Goal: Use online tool/utility: Utilize a website feature to perform a specific function

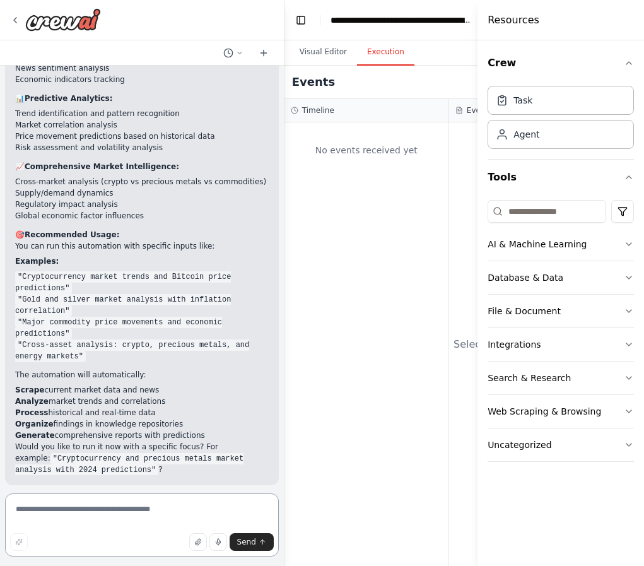
scroll to position [6938, 0]
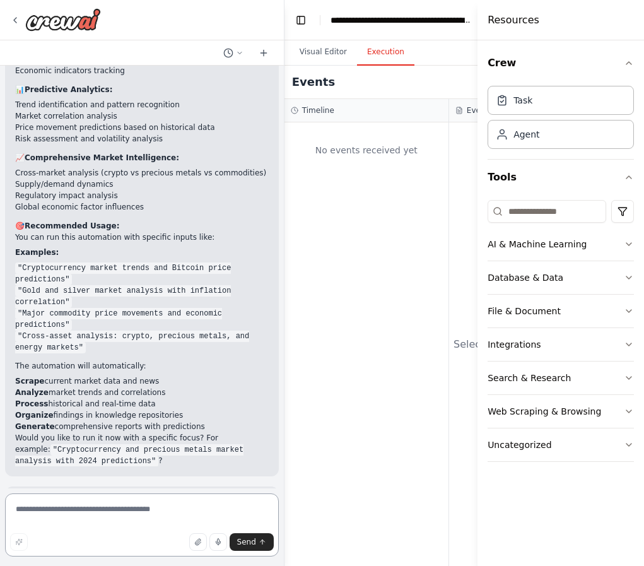
click at [38, 513] on textarea at bounding box center [142, 525] width 274 height 63
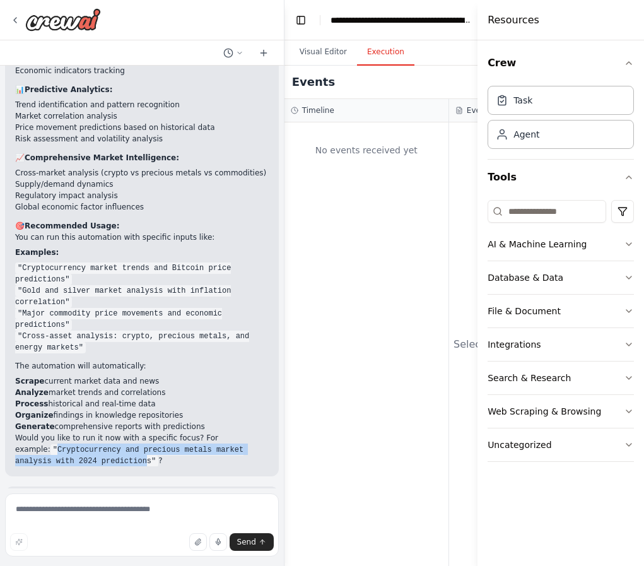
drag, startPoint x: 23, startPoint y: 362, endPoint x: 108, endPoint y: 367, distance: 85.4
click at [108, 444] on code ""Cryptocurrency and precious metals market analysis with 2024 predictions"" at bounding box center [129, 455] width 228 height 23
copy code "Cryptocurrency and precious metals market analysis with 2024 prediction"
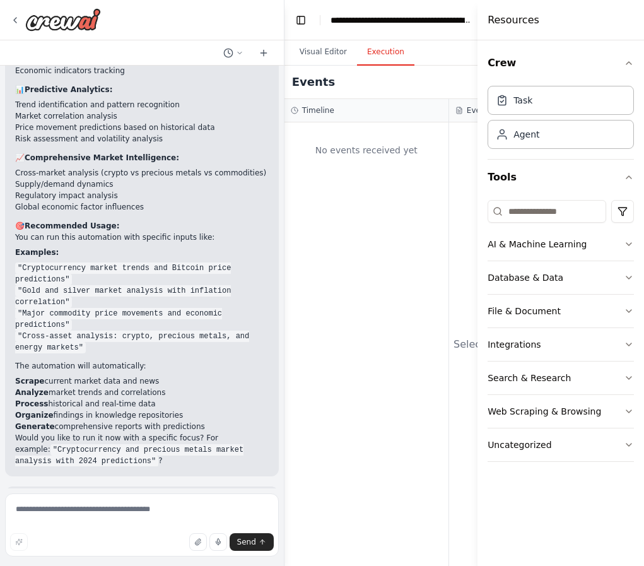
click at [59, 561] on div "Suggestion" at bounding box center [46, 569] width 62 height 16
click at [53, 512] on textarea at bounding box center [142, 525] width 274 height 63
paste textarea "**********"
click at [239, 512] on textarea "**********" at bounding box center [142, 525] width 274 height 63
type textarea "**********"
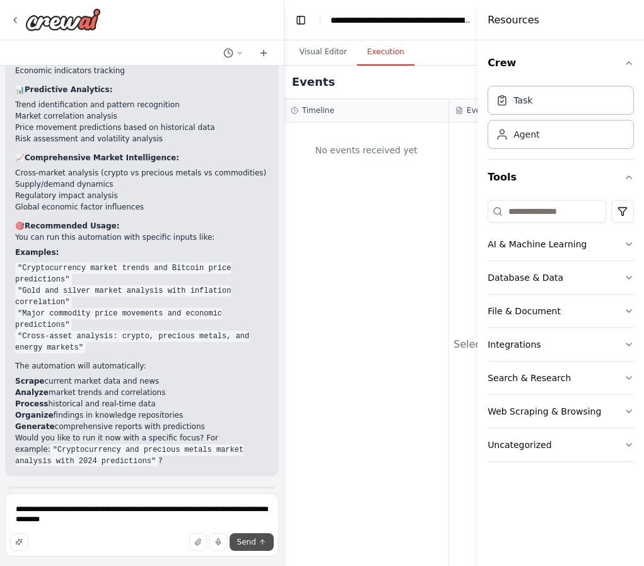
click at [261, 545] on icon "submit" at bounding box center [263, 542] width 8 height 8
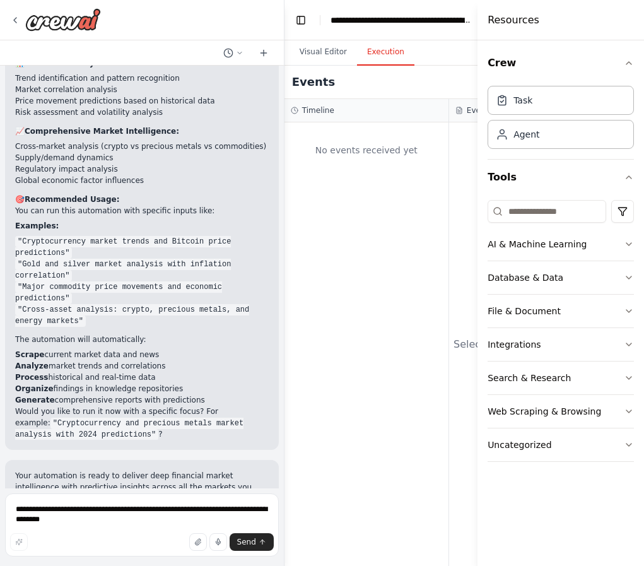
scroll to position [6985, 0]
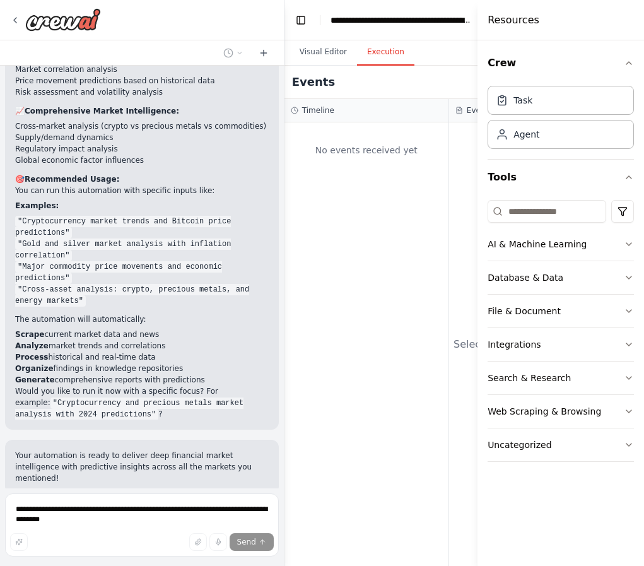
drag, startPoint x: 16, startPoint y: 88, endPoint x: 208, endPoint y: 291, distance: 279.9
click at [208, 291] on div "Perfect! Your Advanced Data Intelligence & Market Research Automation is ideal …" at bounding box center [142, 105] width 254 height 627
drag, startPoint x: 15, startPoint y: 87, endPoint x: 212, endPoint y: 287, distance: 280.7
click at [212, 287] on div "Perfect! Your Advanced Data Intelligence & Market Research Automation is ideal …" at bounding box center [142, 105] width 254 height 627
copy div "🎯 Recommended Usage: You can run this automation with specific inputs like: Exa…"
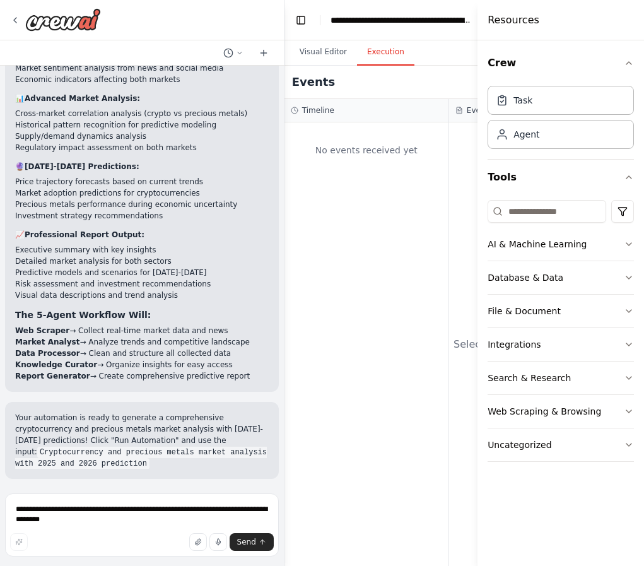
scroll to position [7664, 0]
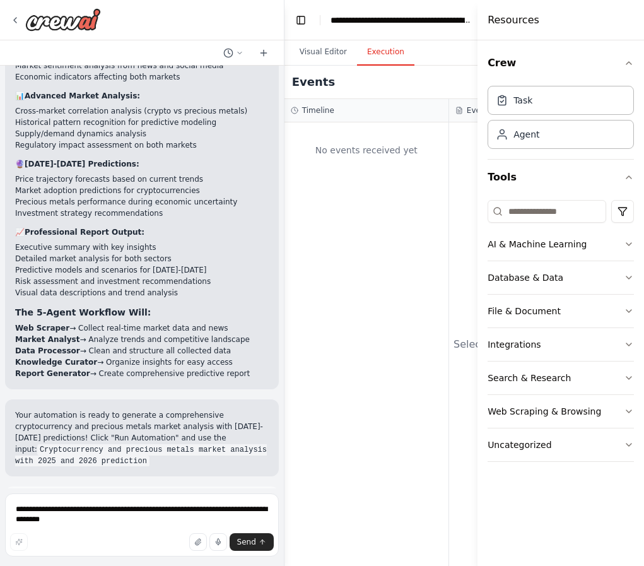
click at [131, 554] on span "Run Automation" at bounding box center [147, 559] width 61 height 10
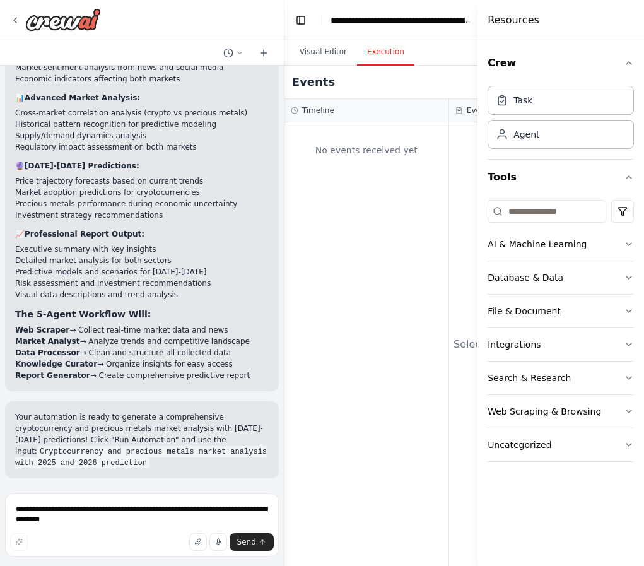
scroll to position [7562, 0]
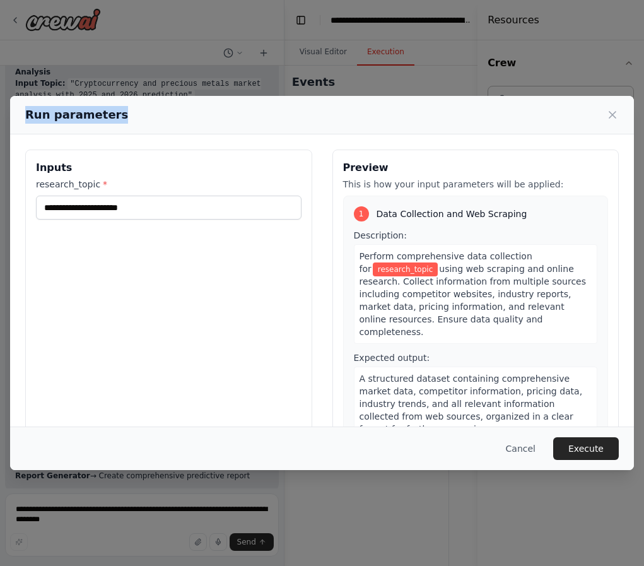
drag, startPoint x: 379, startPoint y: 105, endPoint x: 336, endPoint y: 57, distance: 63.9
click at [336, 57] on div "Run parameters Inputs research_topic * Preview This is how your input parameter…" at bounding box center [322, 283] width 644 height 566
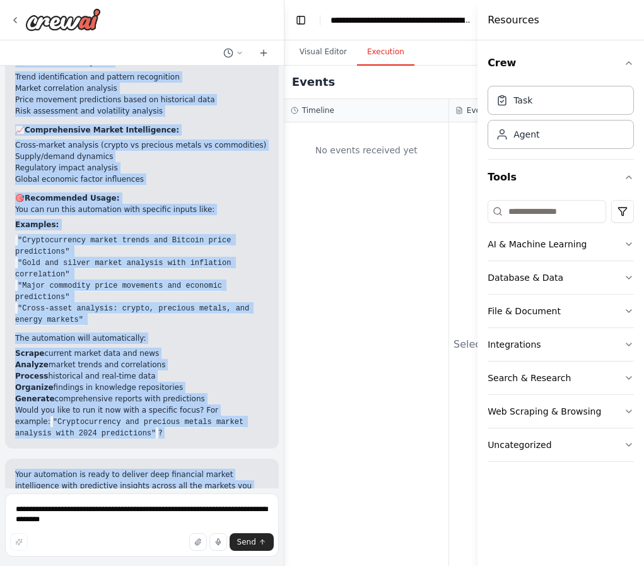
scroll to position [7004, 0]
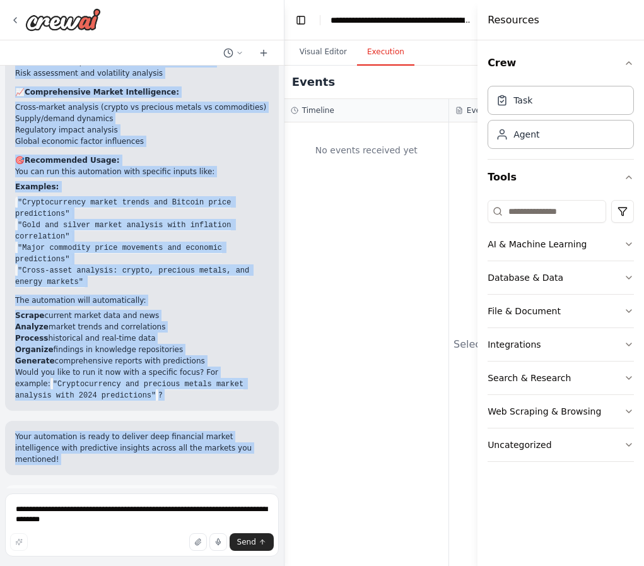
drag, startPoint x: 16, startPoint y: 201, endPoint x: 239, endPoint y: 391, distance: 293.3
click at [239, 391] on div "Revise,fix if needed,enhance, must keep Integrity and accuracy, it is important…" at bounding box center [142, 277] width 284 height 423
copy div "Loremip! Dolo Sitametc Adip Elitseddoeiu & Tempor Incididu Utlaboreet do magna …"
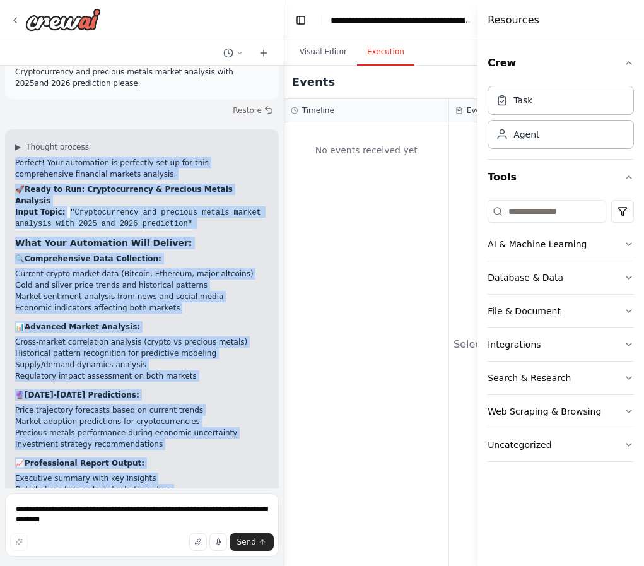
scroll to position [7562, 0]
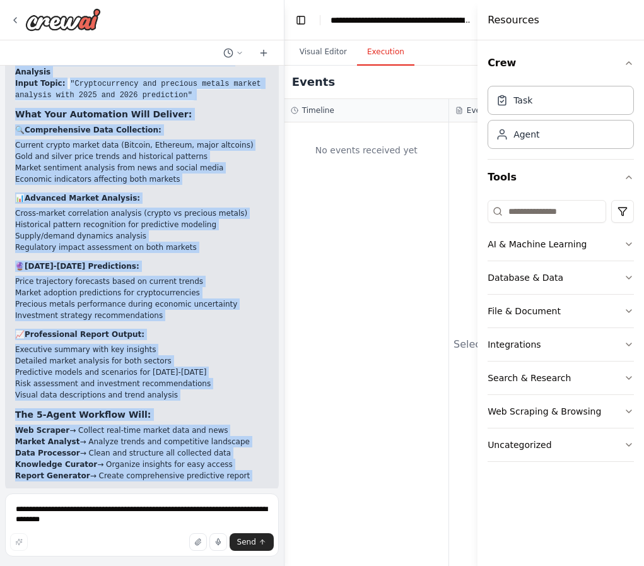
drag, startPoint x: 15, startPoint y: 177, endPoint x: 215, endPoint y: 517, distance: 394.1
click at [215, 517] on div "Revise,fix if needed,enhance, must keep Integrity and accuracy, it is important…" at bounding box center [142, 283] width 285 height 566
copy div "Loremip! Dolo sitametcon ad elitseddo eiu te inc utla etdoloremagna aliquaeni a…"
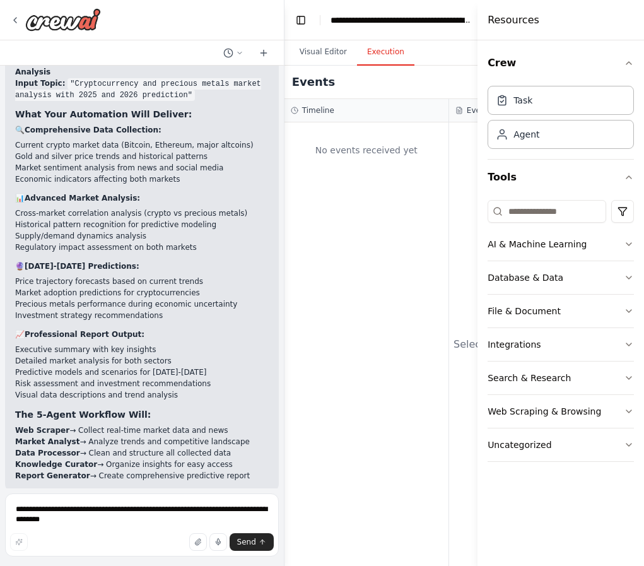
click at [171, 512] on p "Your automation is ready to generate a comprehensive cryptocurrency and preciou…" at bounding box center [142, 540] width 254 height 57
click at [79, 509] on textarea "**********" at bounding box center [142, 525] width 274 height 63
type textarea "*"
click at [324, 52] on button "Visual Editor" at bounding box center [324, 52] width 68 height 27
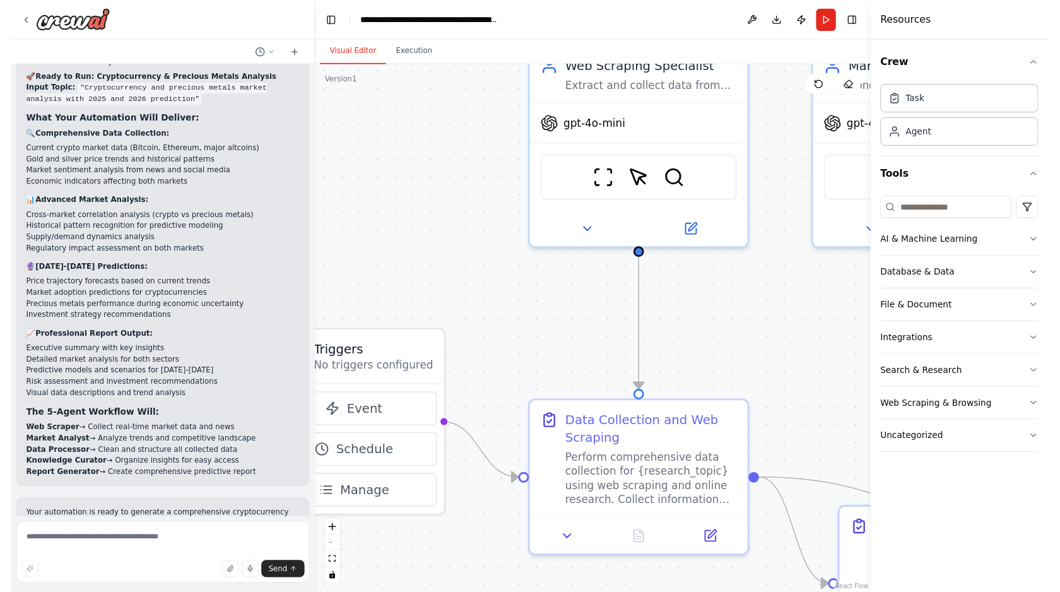
scroll to position [7334, 0]
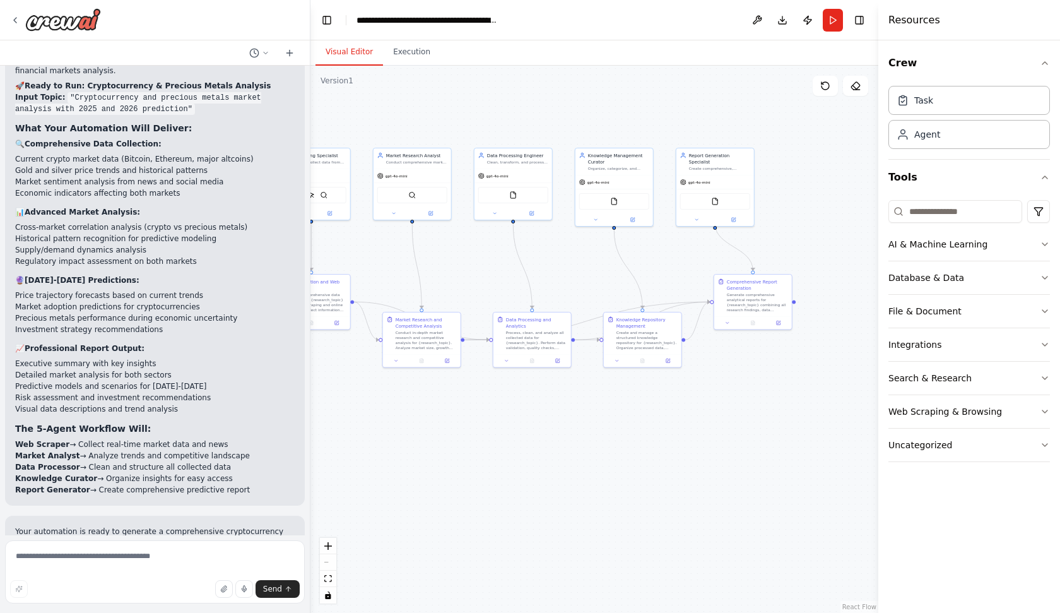
drag, startPoint x: 794, startPoint y: 443, endPoint x: 397, endPoint y: 269, distance: 433.5
click at [397, 269] on div ".deletable-edge-delete-btn { width: 20px; height: 20px; border: 0px solid #ffff…" at bounding box center [595, 339] width 568 height 547
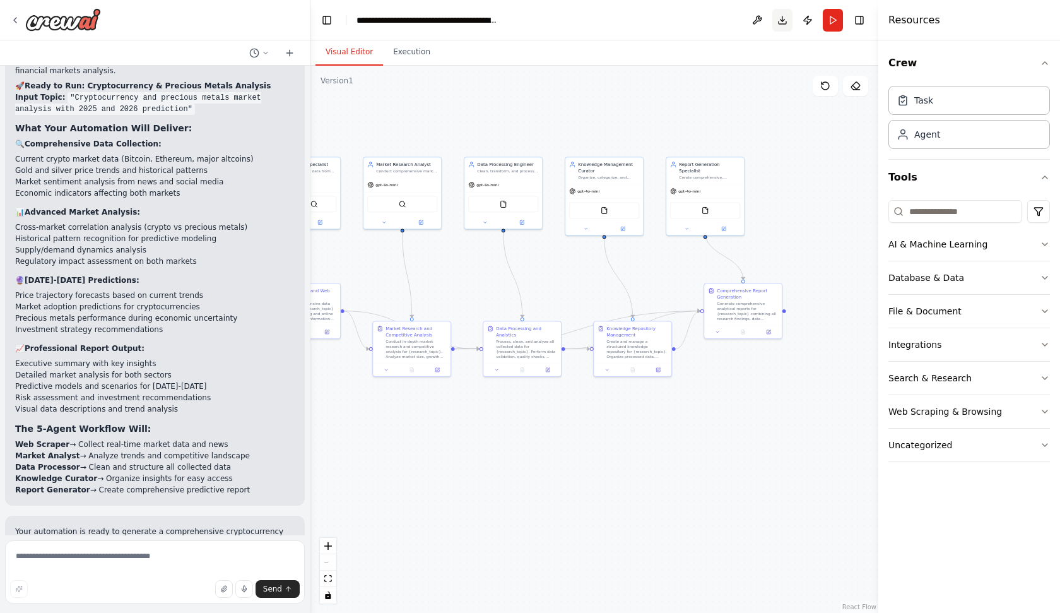
click at [644, 21] on button "Download" at bounding box center [783, 20] width 20 height 23
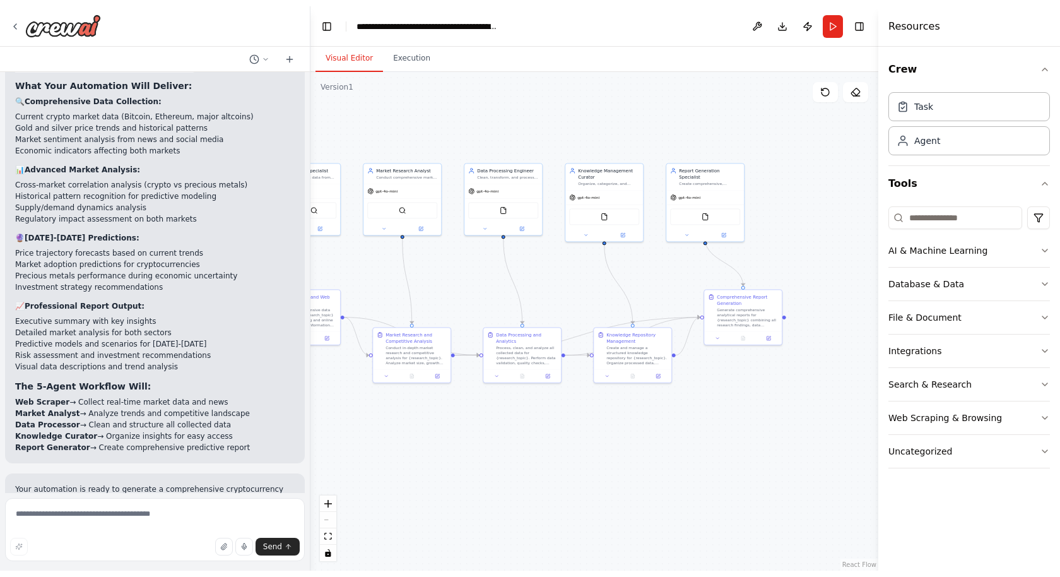
scroll to position [7370, 0]
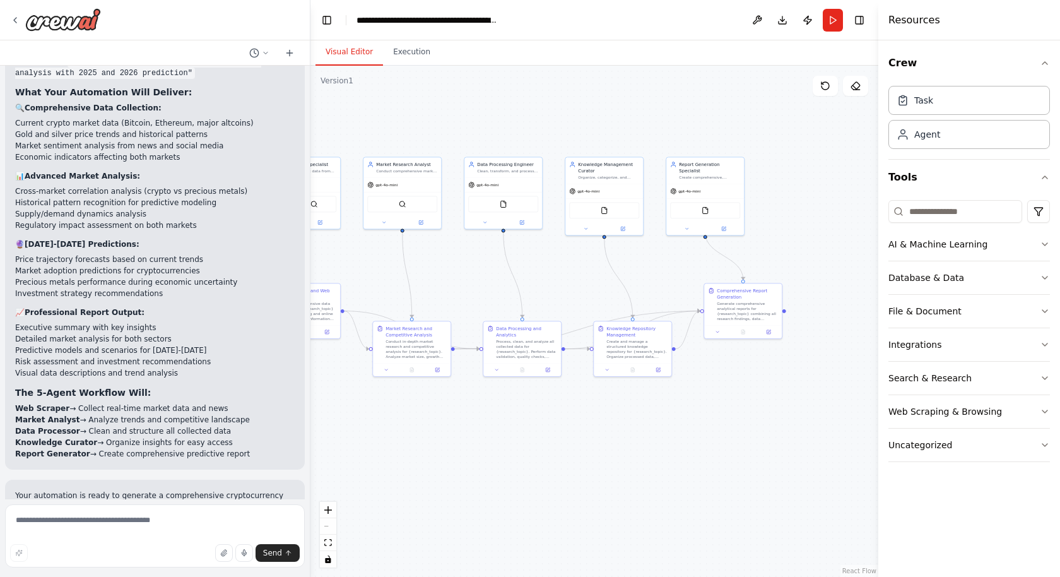
click at [295, 104] on div "▶ Thought process Perfect! Your automation is perfectly set up for this compreh…" at bounding box center [155, 230] width 300 height 480
drag, startPoint x: 906, startPoint y: 62, endPoint x: 870, endPoint y: 114, distance: 63.5
click at [644, 117] on div "Revise,fix if needed,enhance, must keep Integrity and accuracy, it is important…" at bounding box center [530, 288] width 1060 height 577
click at [644, 99] on div "Task" at bounding box center [970, 99] width 162 height 29
click at [644, 106] on div "Task" at bounding box center [970, 99] width 162 height 29
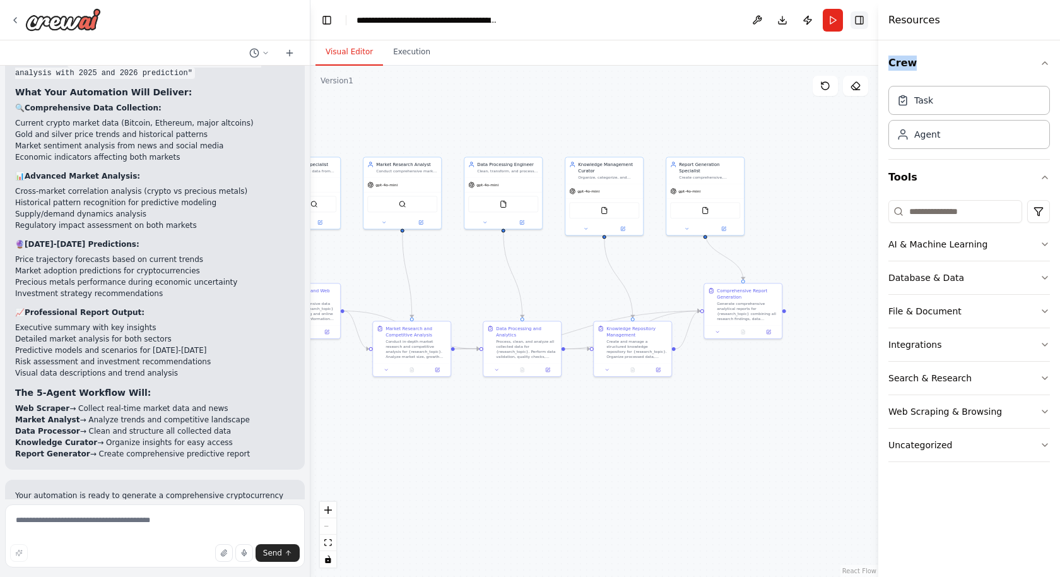
click at [644, 23] on button "Toggle Right Sidebar" at bounding box center [860, 20] width 18 height 18
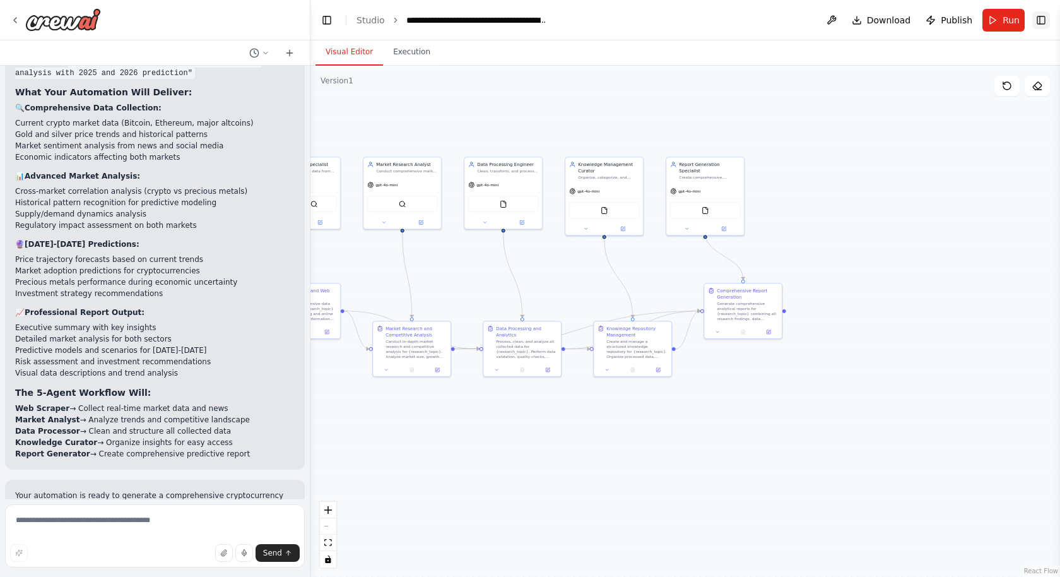
click at [644, 19] on button "Toggle Right Sidebar" at bounding box center [1042, 20] width 18 height 18
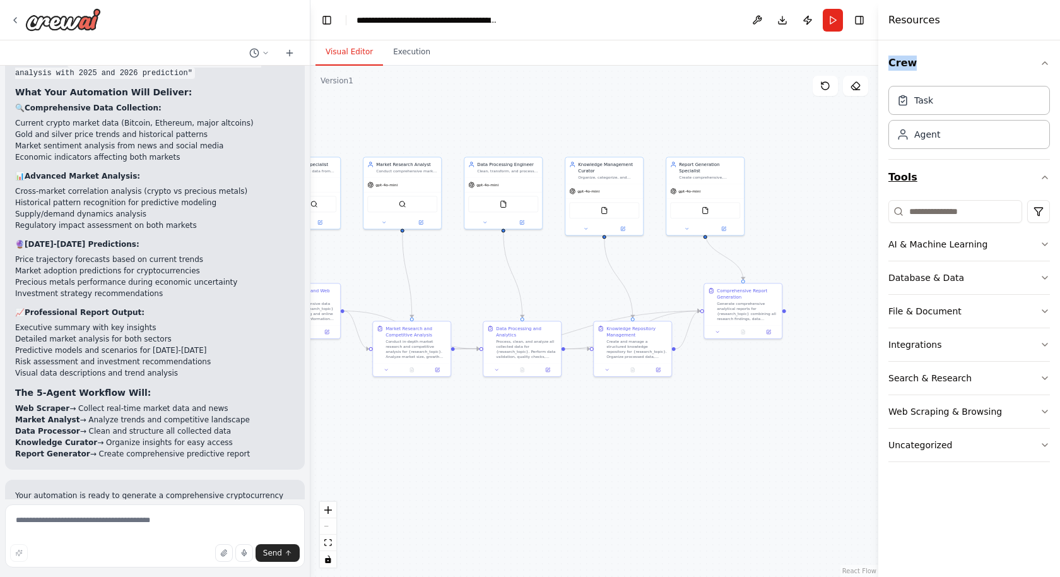
click at [644, 175] on icon "button" at bounding box center [1045, 177] width 10 height 10
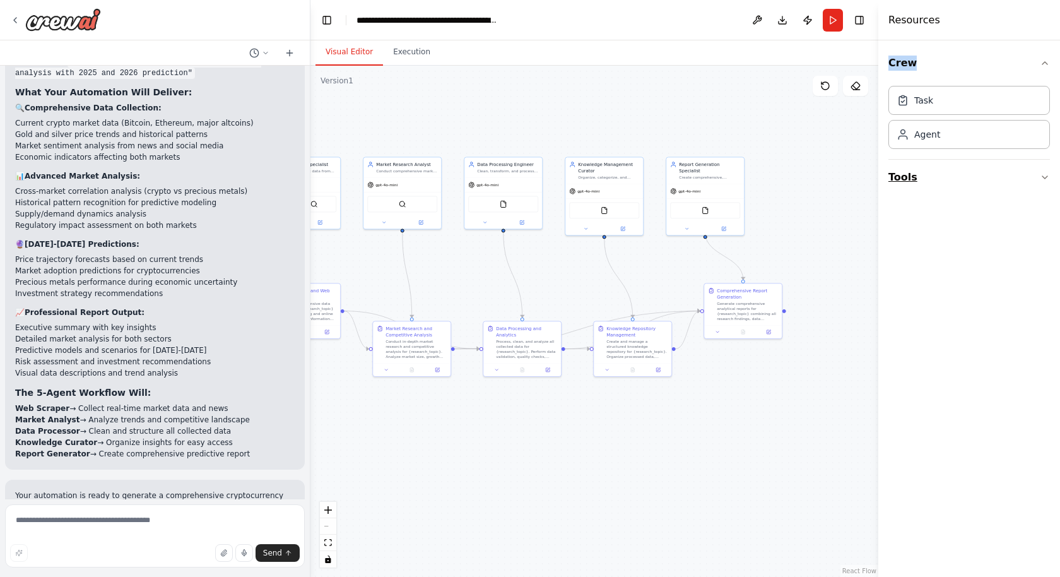
click at [644, 175] on icon "button" at bounding box center [1045, 177] width 10 height 10
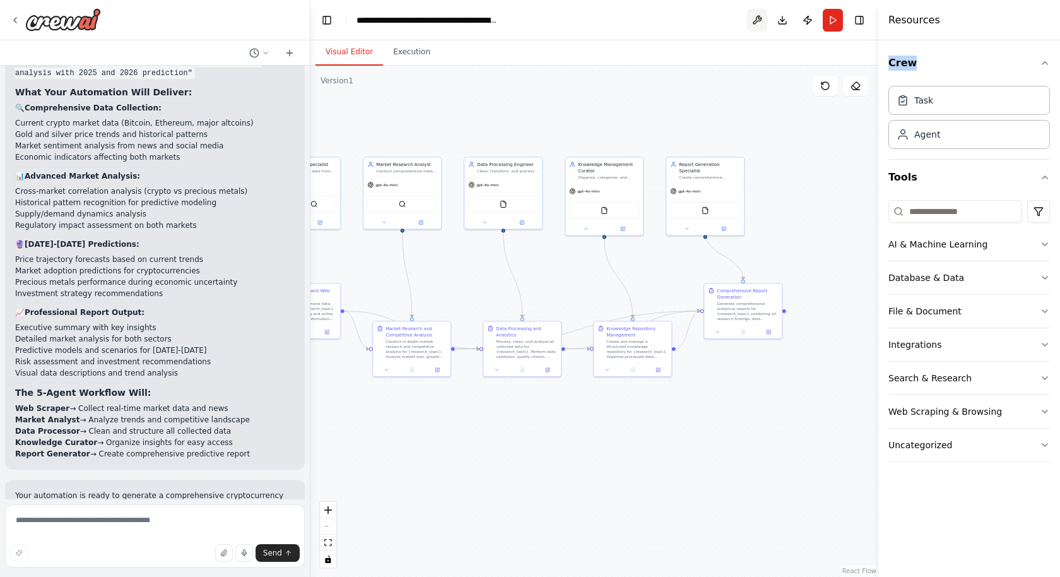
click at [644, 18] on button at bounding box center [757, 20] width 20 height 23
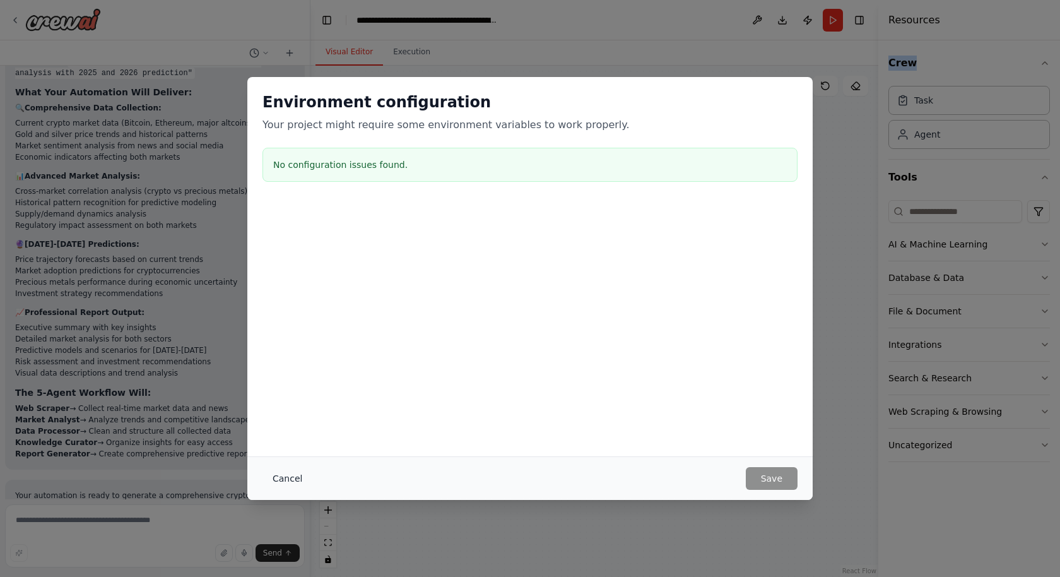
click at [282, 475] on button "Cancel" at bounding box center [288, 478] width 50 height 23
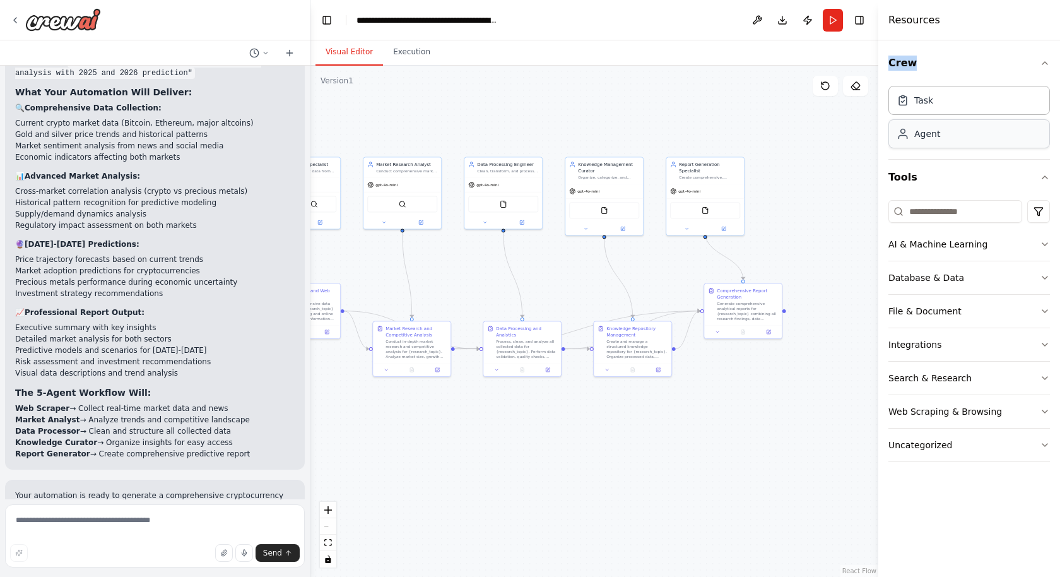
click at [644, 133] on div "Agent" at bounding box center [970, 133] width 162 height 29
click at [644, 243] on icon "button" at bounding box center [1045, 244] width 5 height 3
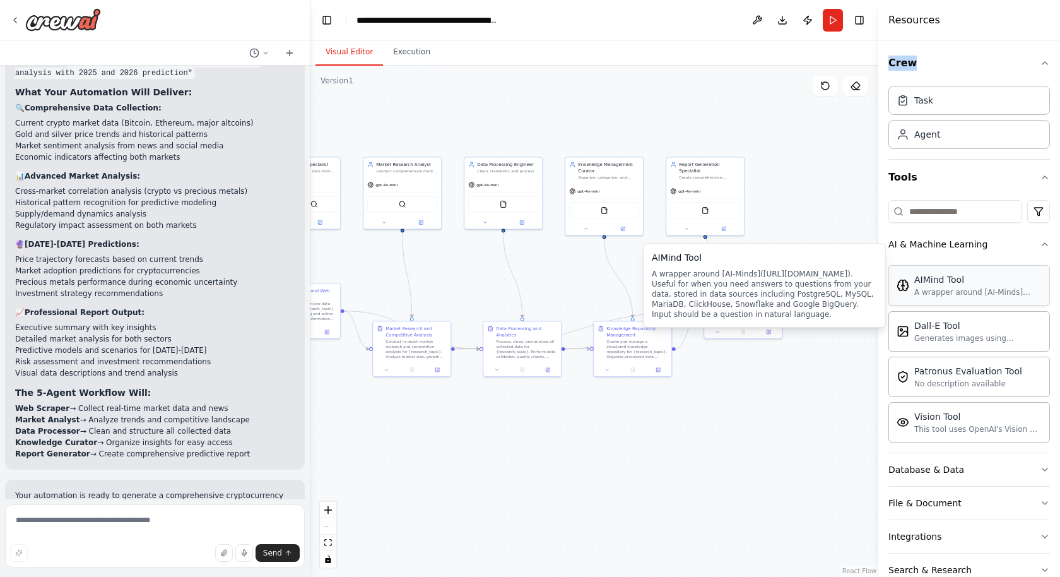
click at [644, 280] on div "AIMind Tool" at bounding box center [978, 279] width 127 height 13
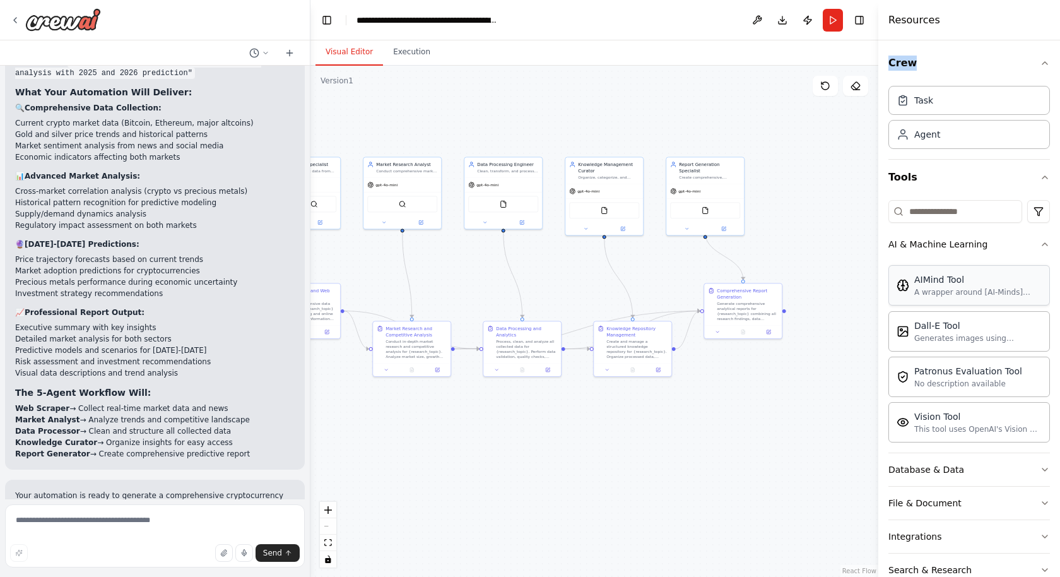
click at [644, 294] on div "A wrapper around [AI-Minds]([URL][DOMAIN_NAME]). Useful for when you need answe…" at bounding box center [978, 292] width 127 height 10
drag, startPoint x: 946, startPoint y: 294, endPoint x: 1010, endPoint y: 269, distance: 69.1
click at [644, 269] on div "AIMind Tool A wrapper around [AI-Minds]([URL][DOMAIN_NAME]). Useful for when yo…" at bounding box center [970, 285] width 162 height 40
click at [644, 469] on icon "button" at bounding box center [1045, 470] width 10 height 10
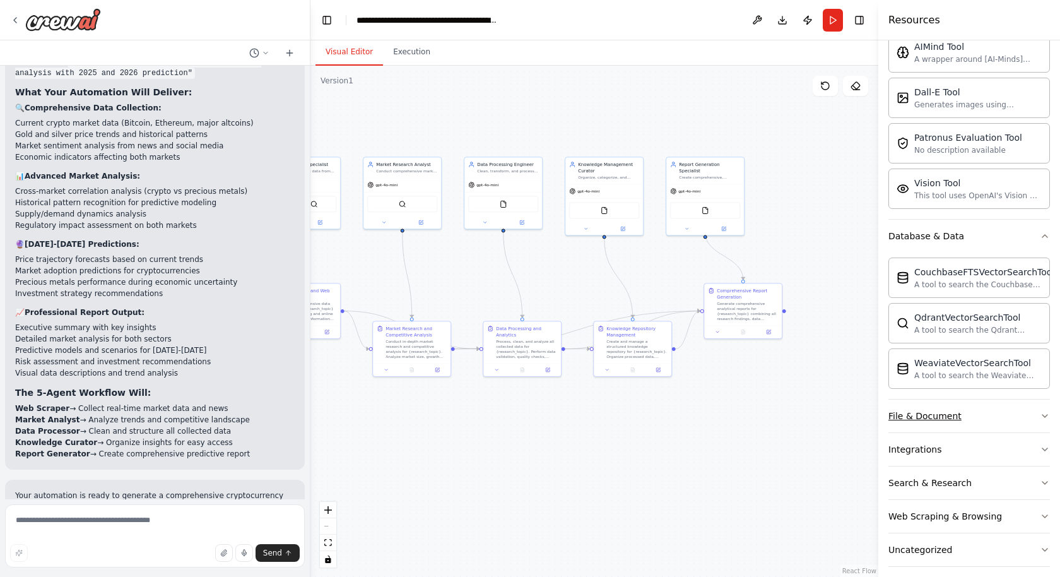
scroll to position [244, 0]
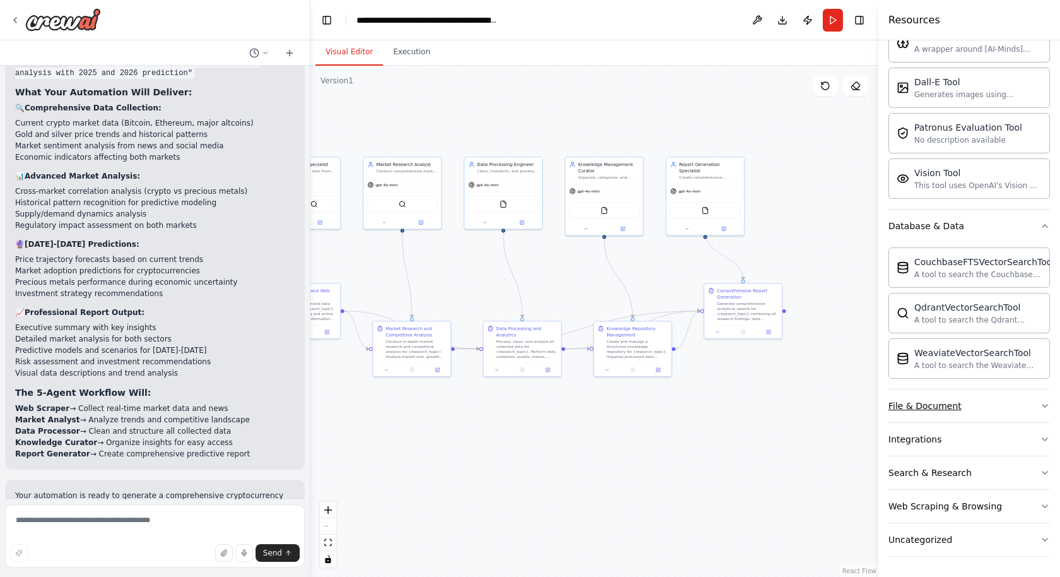
click at [644, 403] on icon "button" at bounding box center [1045, 406] width 10 height 10
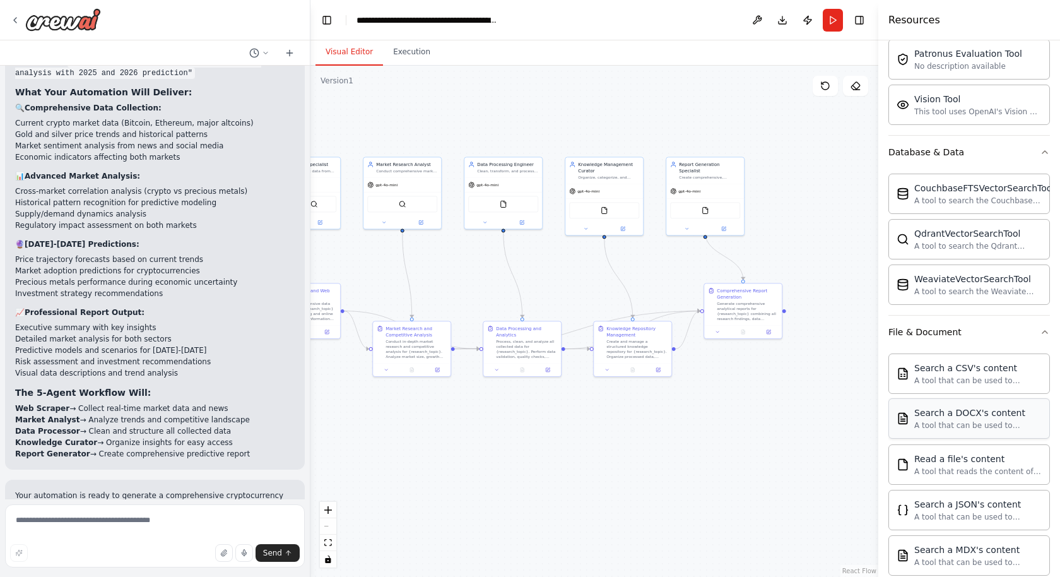
scroll to position [230, 0]
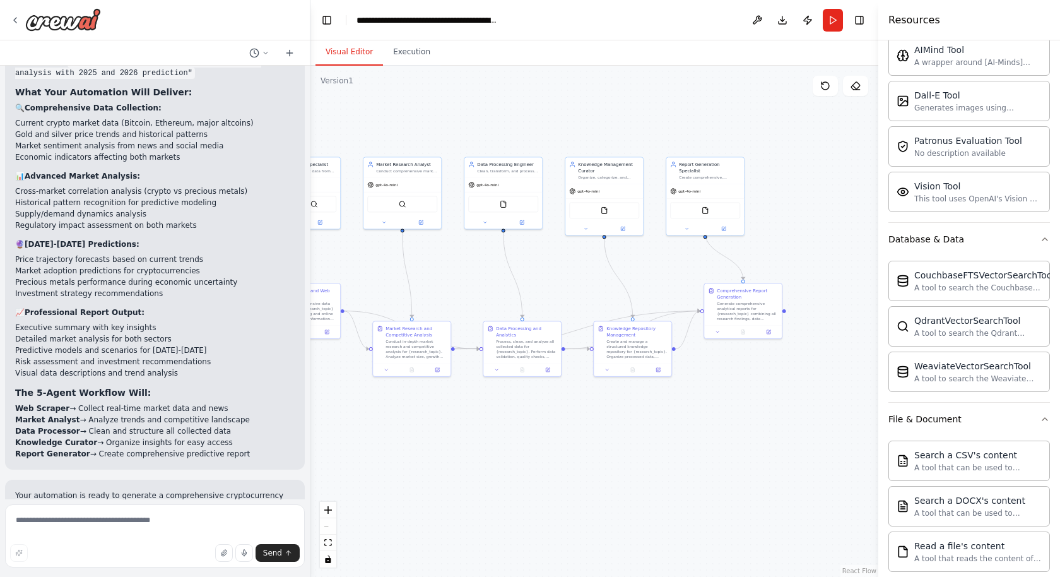
click at [644, 422] on div "Crew Task Agent Tools AI & Machine Learning AIMind Tool A wrapper around [AI-Mi…" at bounding box center [970, 308] width 182 height 536
click at [644, 418] on icon "button" at bounding box center [1045, 419] width 10 height 10
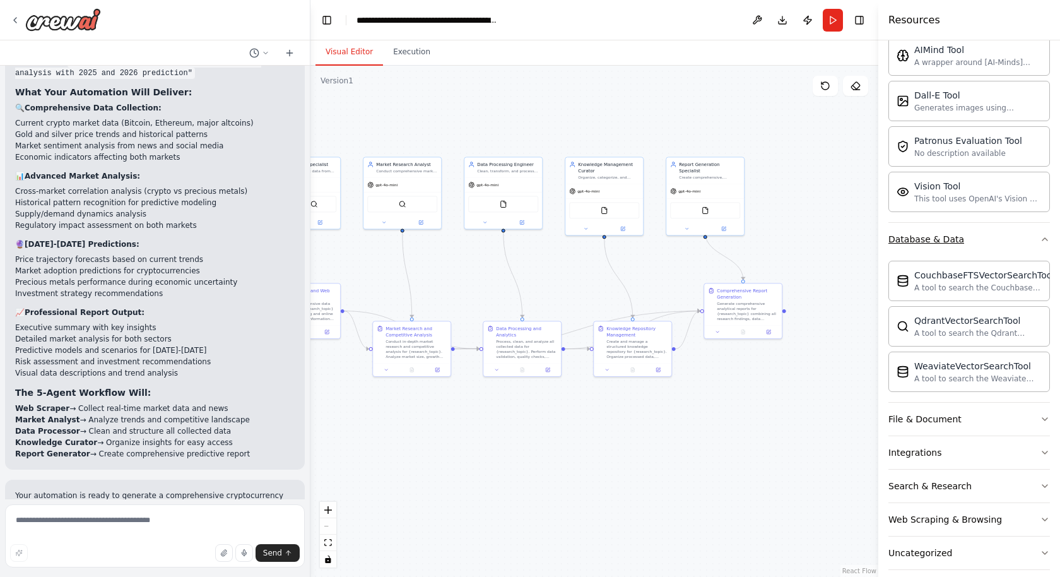
click at [644, 240] on icon "button" at bounding box center [1045, 239] width 5 height 3
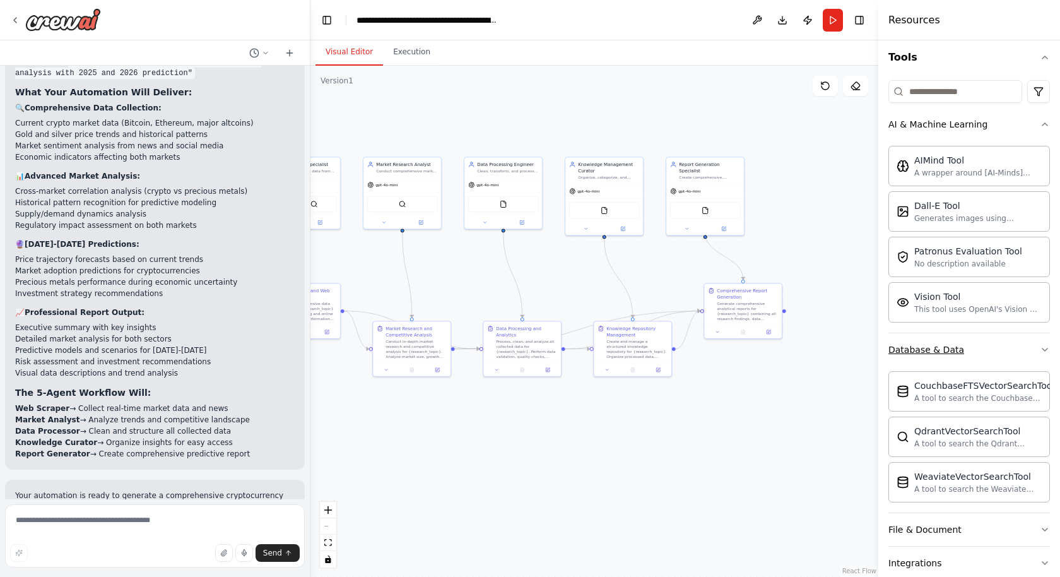
scroll to position [97, 0]
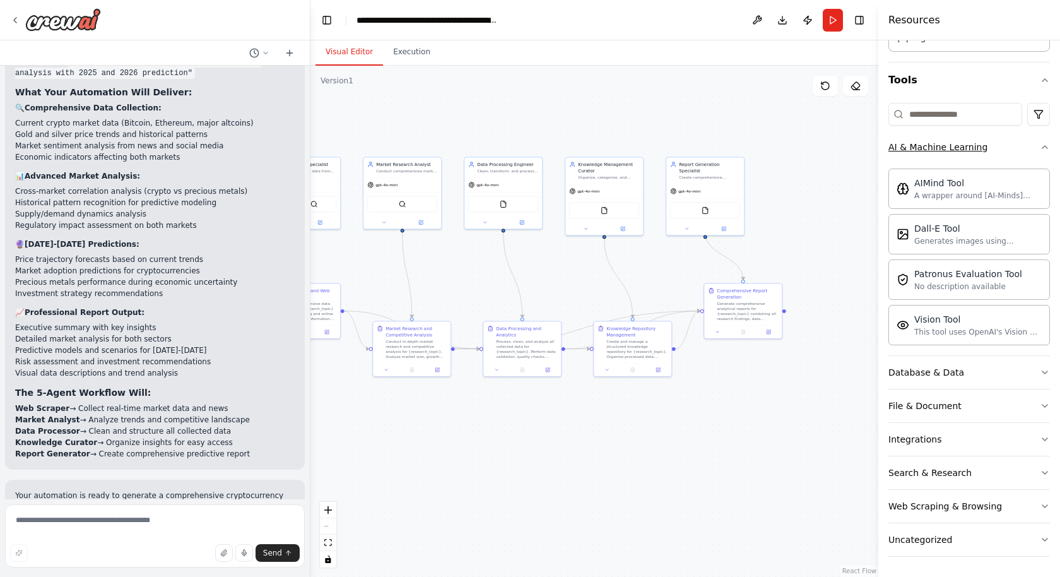
click at [644, 145] on icon "button" at bounding box center [1045, 147] width 10 height 10
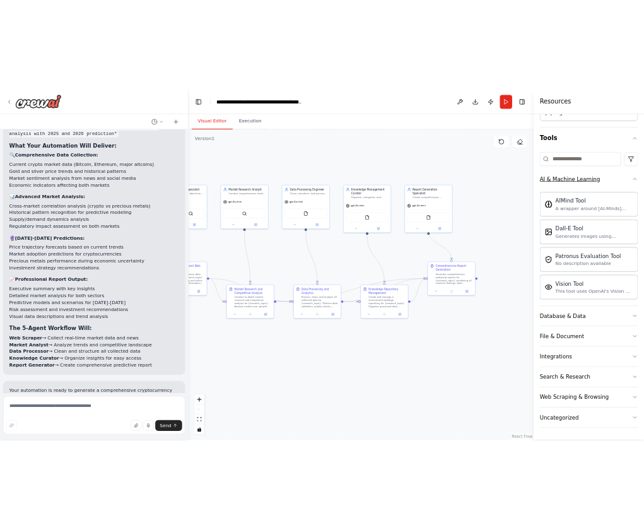
scroll to position [0, 0]
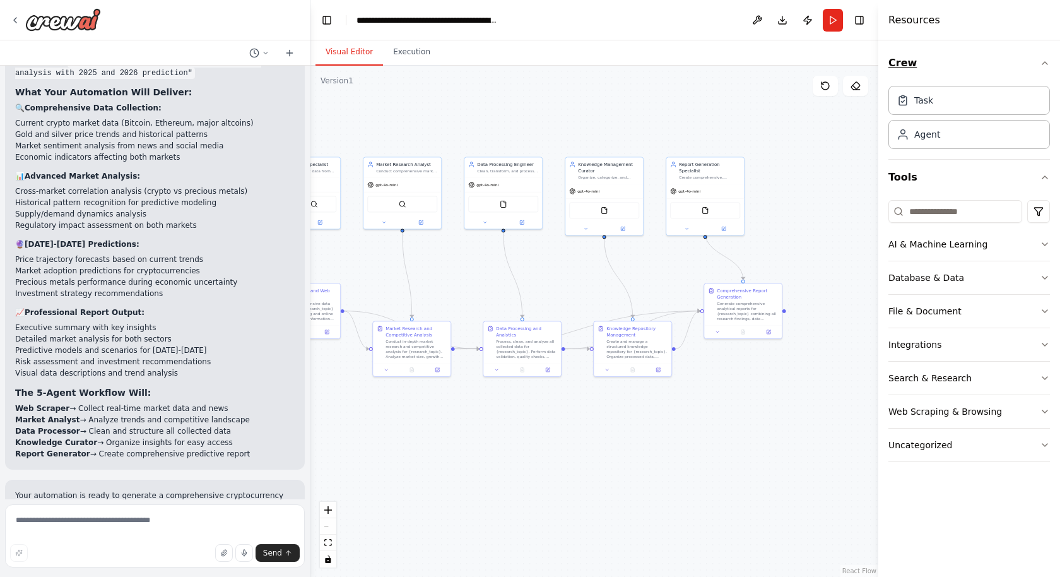
click at [644, 61] on icon "button" at bounding box center [1045, 63] width 10 height 10
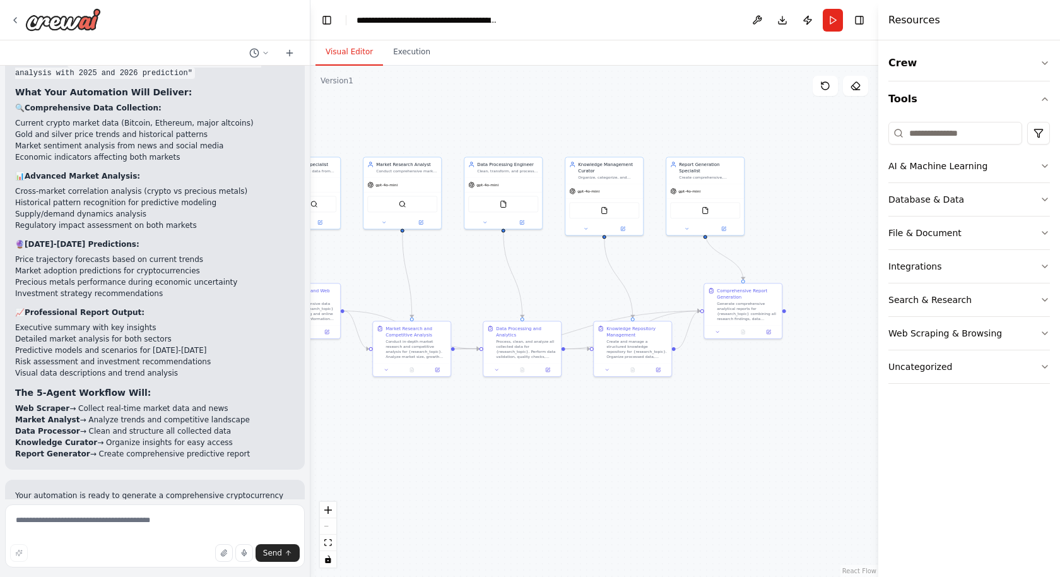
click at [644, 61] on div "Crew Tools AI & Machine Learning Database & Data File & Document Integrations S…" at bounding box center [970, 308] width 182 height 536
click at [644, 61] on icon "button" at bounding box center [1045, 63] width 10 height 10
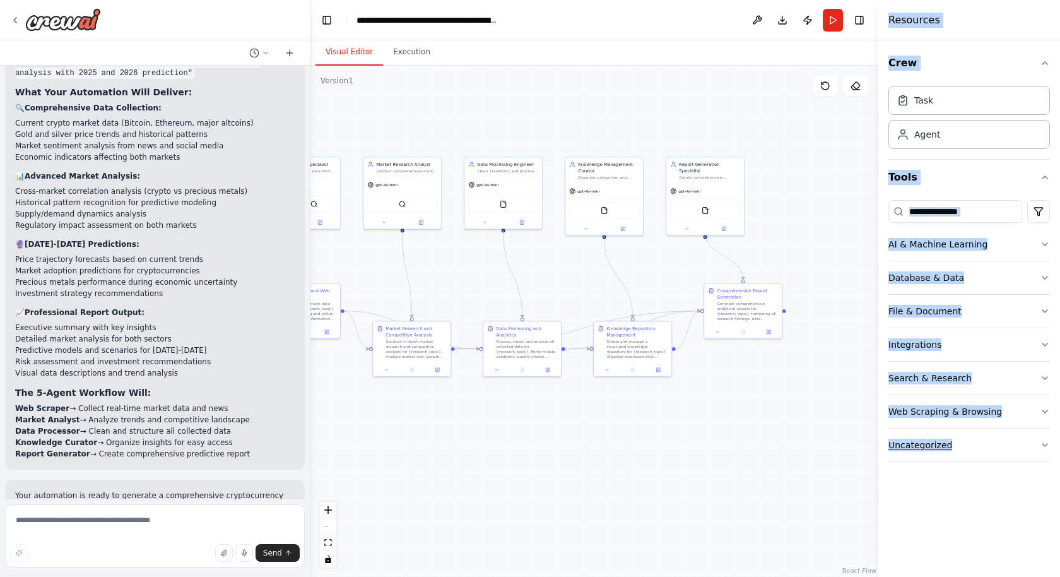
drag, startPoint x: 887, startPoint y: 17, endPoint x: 976, endPoint y: 449, distance: 440.8
click at [644, 449] on div "Resources Crew Task Agent Tools AI & Machine Learning Database & Data File & Do…" at bounding box center [970, 288] width 182 height 577
copy div "Resources Crew Task Agent Tools AI & Machine Learning Database & Data File & Do…"
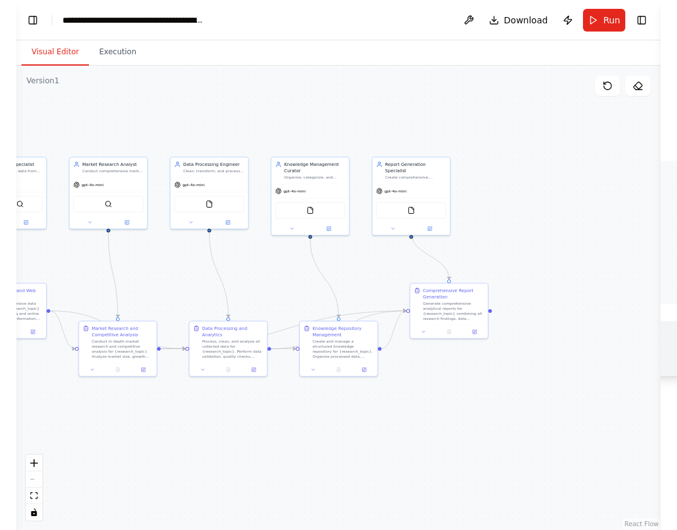
scroll to position [7540, 0]
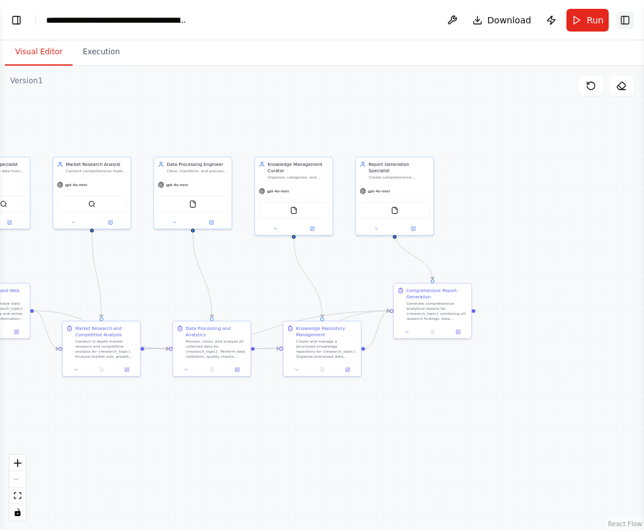
click at [624, 21] on button "Toggle Right Sidebar" at bounding box center [626, 20] width 18 height 18
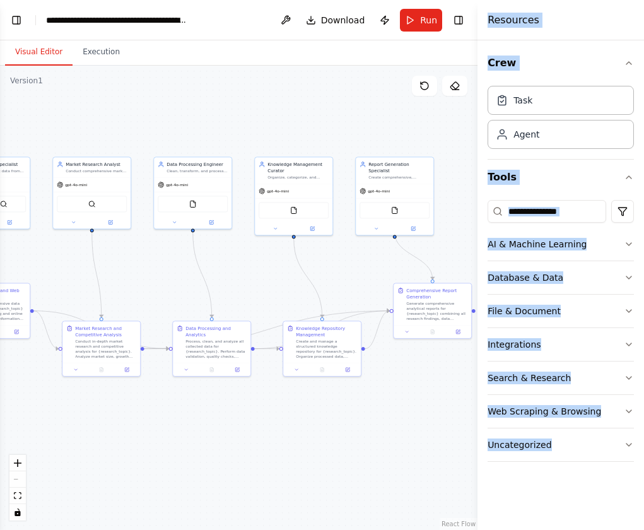
click at [642, 43] on div "Crew Task Agent Tools AI & Machine Learning Database & Data File & Document Int…" at bounding box center [561, 285] width 167 height 490
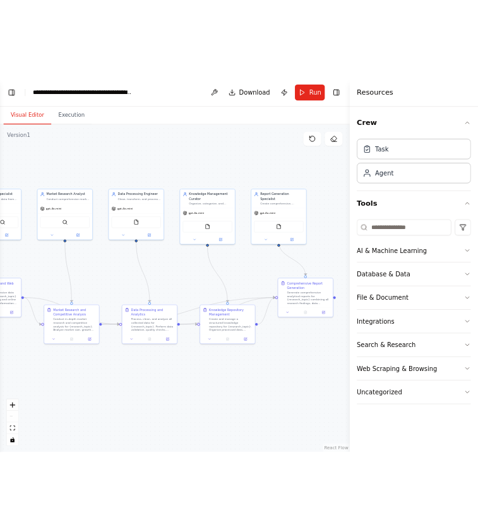
scroll to position [7370, 0]
